Goal: Find specific page/section: Find specific page/section

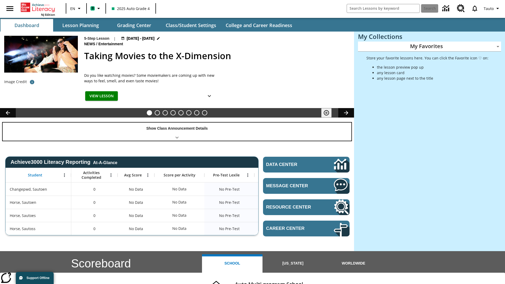
click at [177, 131] on div "Show Class Announcement Details" at bounding box center [177, 131] width 349 height 18
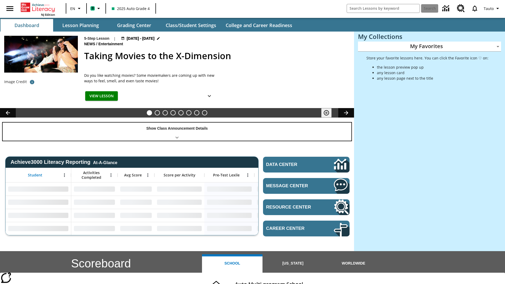
click at [177, 131] on div "Show Class Announcement Details" at bounding box center [177, 131] width 349 height 18
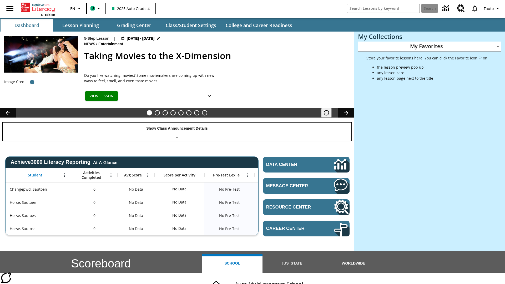
click at [177, 131] on div "Show Class Announcement Details" at bounding box center [177, 131] width 349 height 18
